Goal: Information Seeking & Learning: Learn about a topic

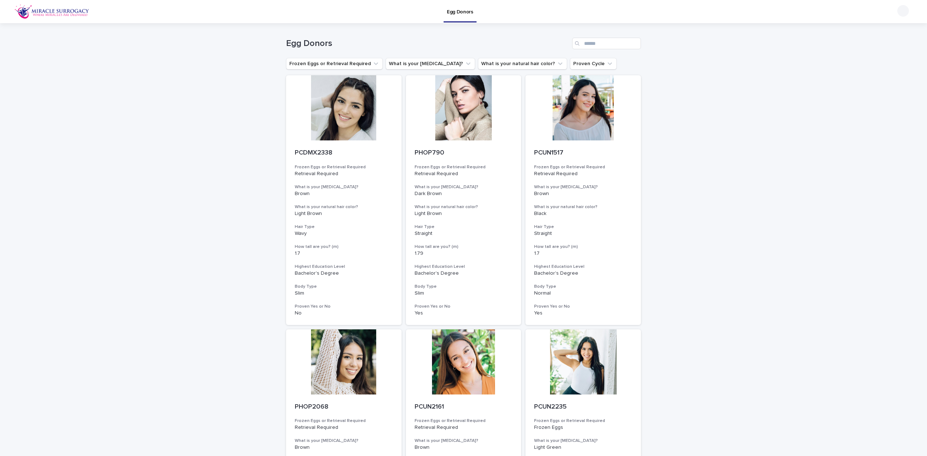
click at [428, 64] on button "What is your [MEDICAL_DATA]?" at bounding box center [430, 64] width 89 height 12
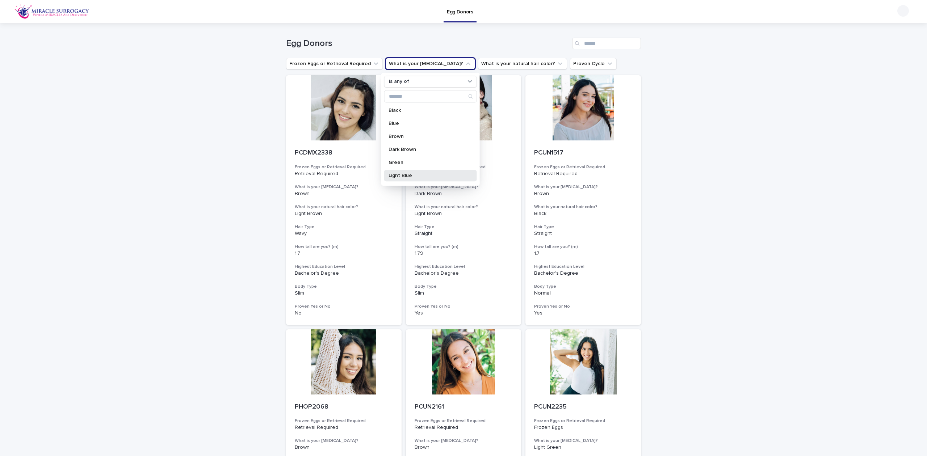
click at [423, 170] on div "Light Blue" at bounding box center [430, 176] width 93 height 12
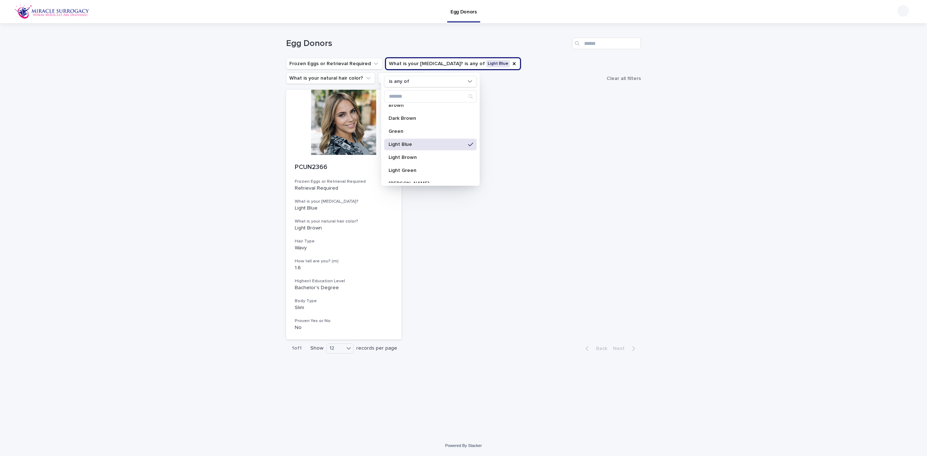
scroll to position [48, 0]
click at [426, 152] on p "Light Green" at bounding box center [427, 153] width 77 height 5
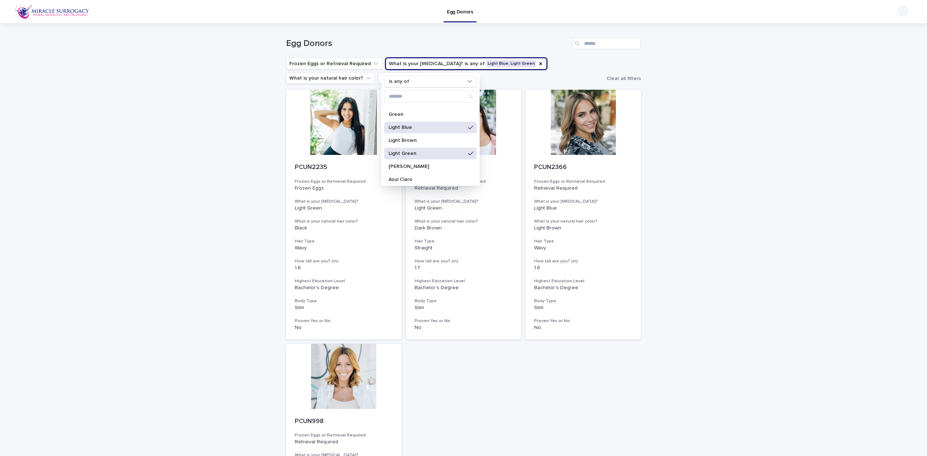
click at [699, 188] on div "Loading... Saving… Loading... Saving… Egg Donors Frozen Eggs or Retrieval Requi…" at bounding box center [463, 335] width 927 height 625
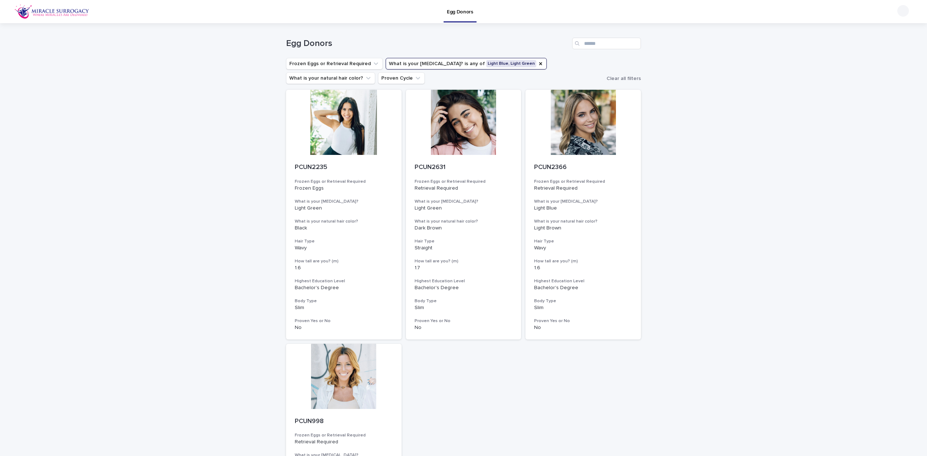
click at [375, 72] on button "What is your natural hair color?" at bounding box center [330, 78] width 89 height 12
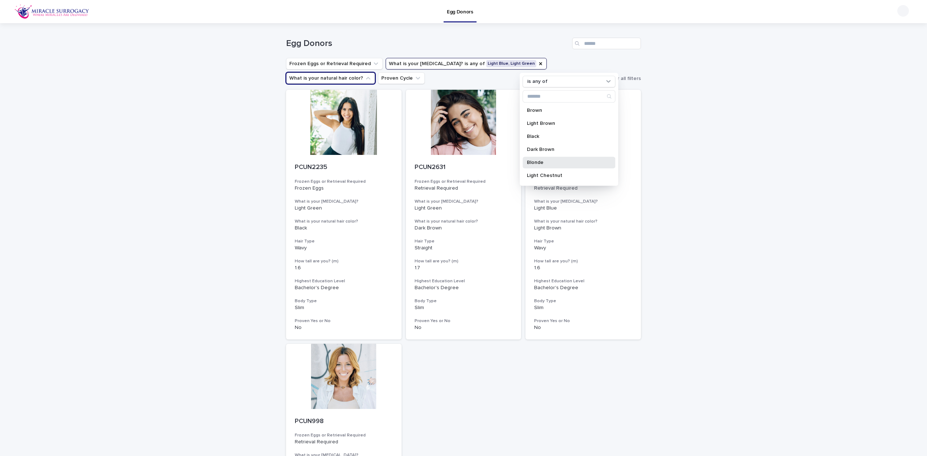
click at [563, 161] on p "Blonde" at bounding box center [565, 162] width 77 height 5
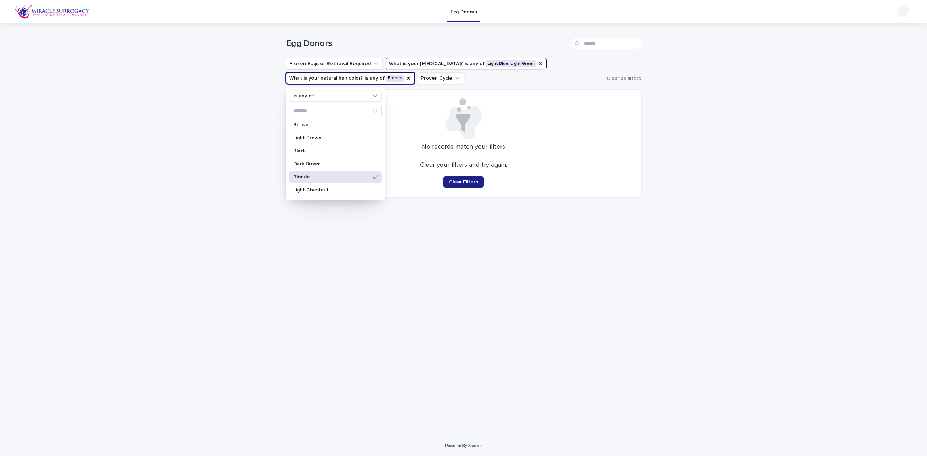
click at [745, 162] on div "Loading... Saving… Loading... Saving… Egg Donors Frozen Eggs or Retrieval Requi…" at bounding box center [463, 229] width 927 height 413
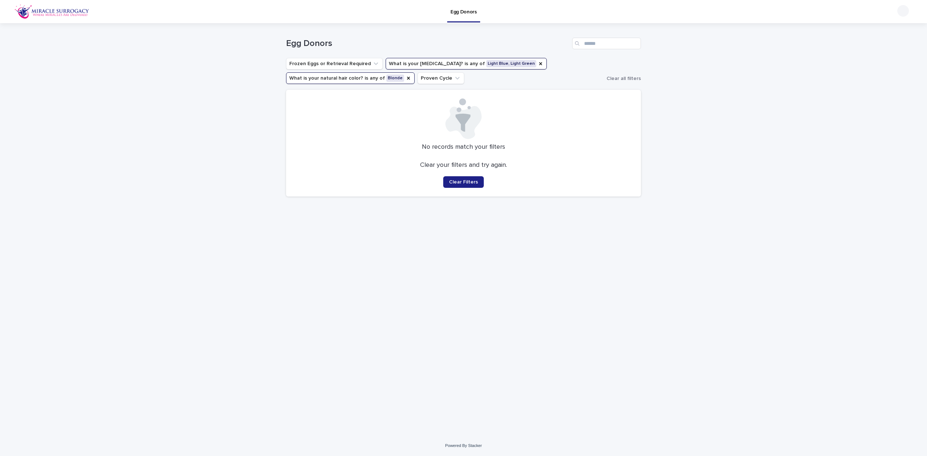
click at [332, 71] on ul "Frozen Eggs or Retrieval Required What is your [MEDICAL_DATA]? is any of Light …" at bounding box center [445, 71] width 321 height 29
drag, startPoint x: 344, startPoint y: 90, endPoint x: 354, endPoint y: 80, distance: 14.1
click at [345, 90] on div "No records match your filters Clear your filters and try again. Clear Filters" at bounding box center [463, 143] width 355 height 107
click at [354, 79] on button "What is your natural hair color? is any of Blonde" at bounding box center [350, 78] width 129 height 12
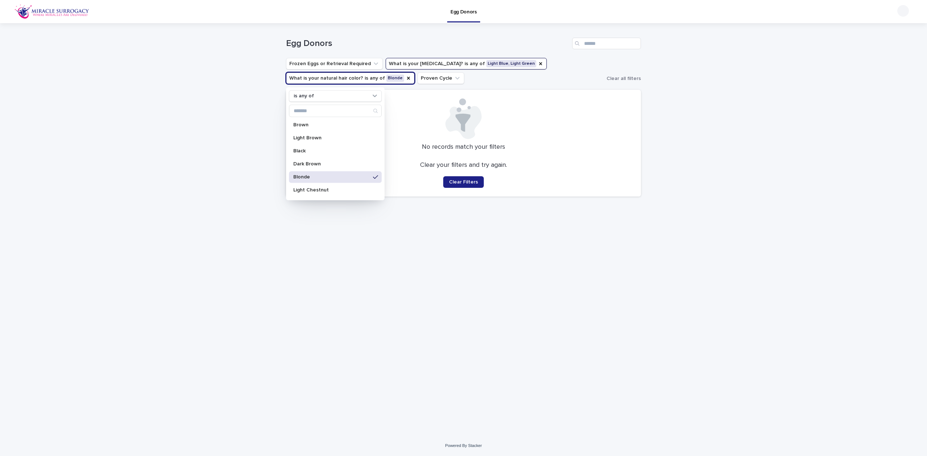
click at [357, 139] on p "Light Brown" at bounding box center [331, 137] width 77 height 5
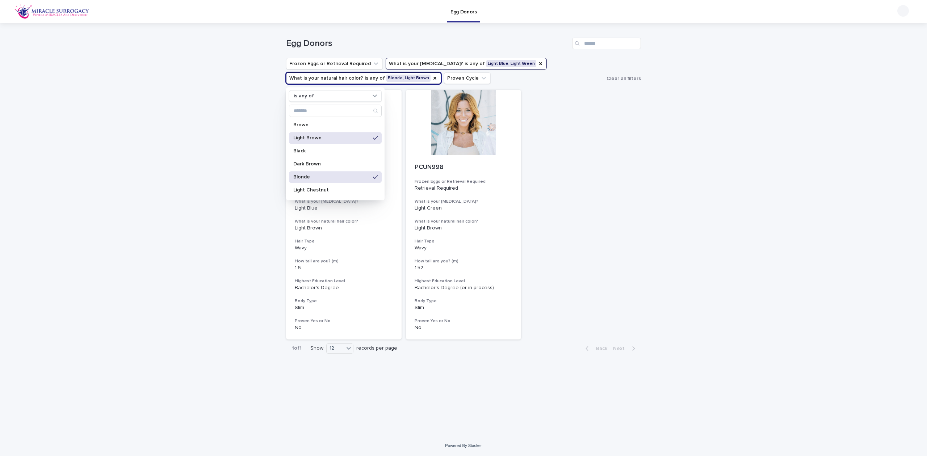
click at [661, 168] on div "Loading... Saving… Loading... Saving… Egg Donors Frozen Eggs or Retrieval Requi…" at bounding box center [463, 229] width 927 height 413
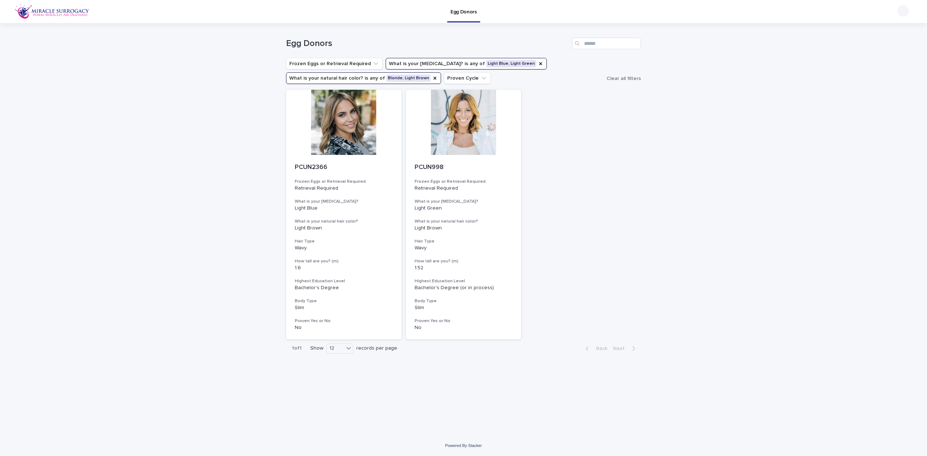
click at [362, 139] on div at bounding box center [344, 122] width 116 height 65
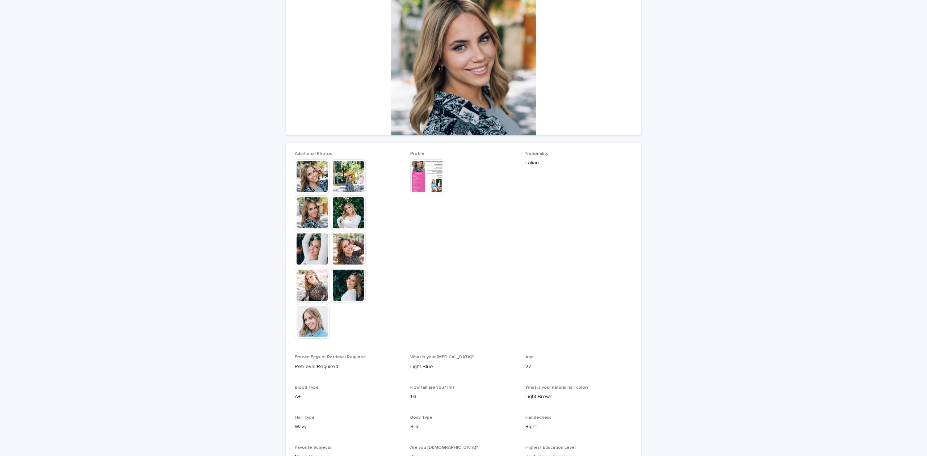
scroll to position [96, 0]
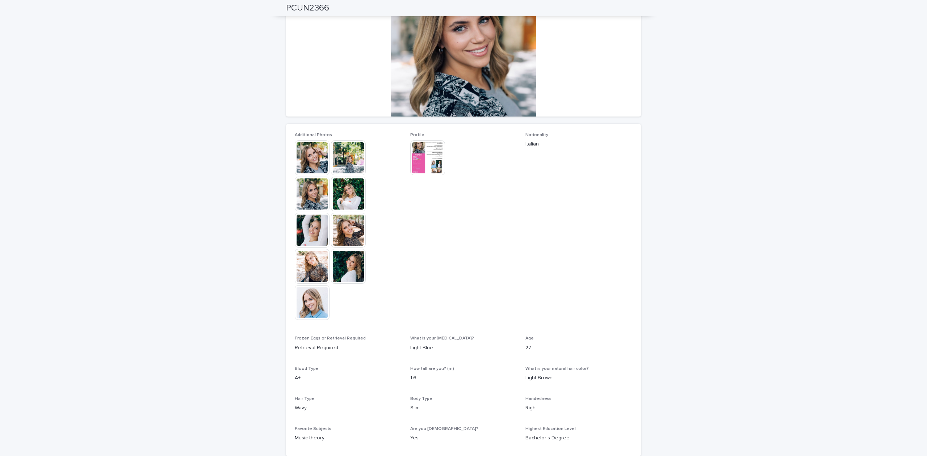
click at [312, 236] on img at bounding box center [312, 230] width 35 height 35
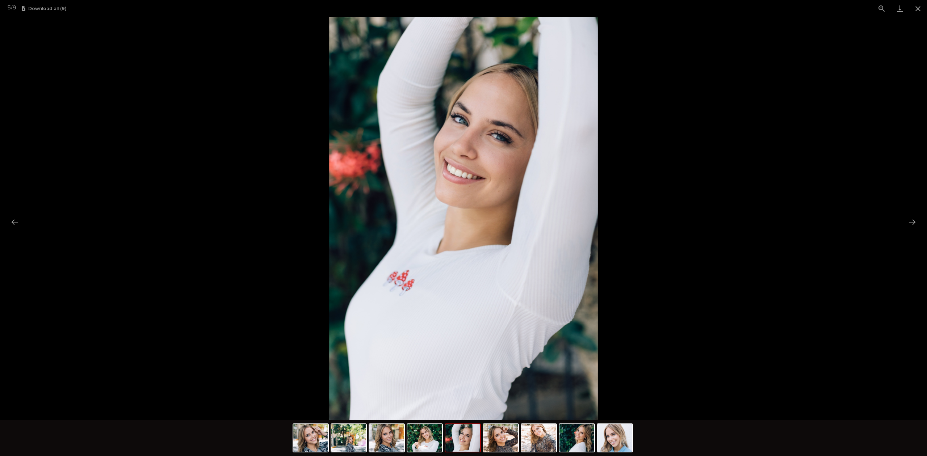
click at [485, 438] on img at bounding box center [501, 439] width 35 height 28
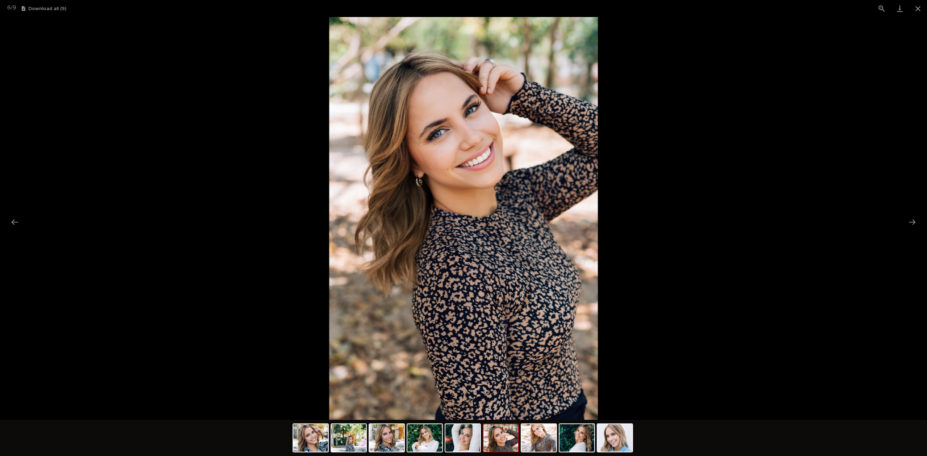
click at [422, 441] on img at bounding box center [425, 439] width 35 height 28
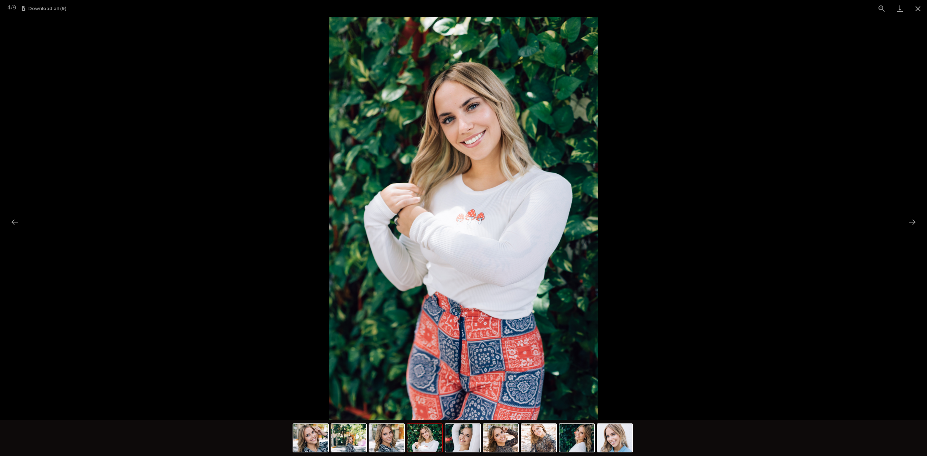
click at [561, 437] on img at bounding box center [577, 439] width 35 height 28
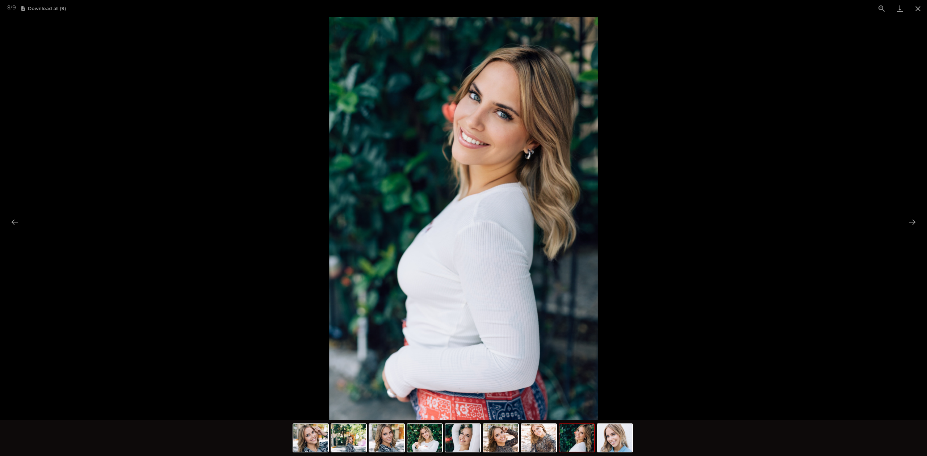
click at [914, 12] on button "Close gallery" at bounding box center [918, 8] width 18 height 17
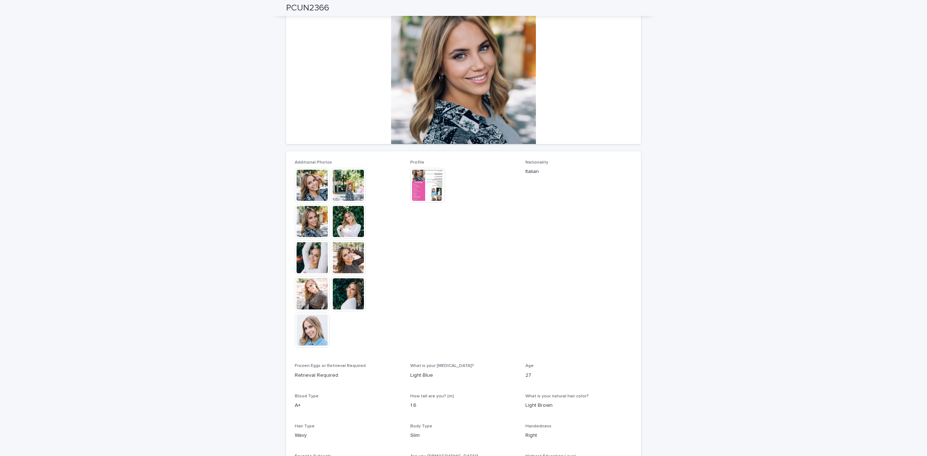
scroll to position [14, 0]
